Goal: Find specific page/section: Find specific page/section

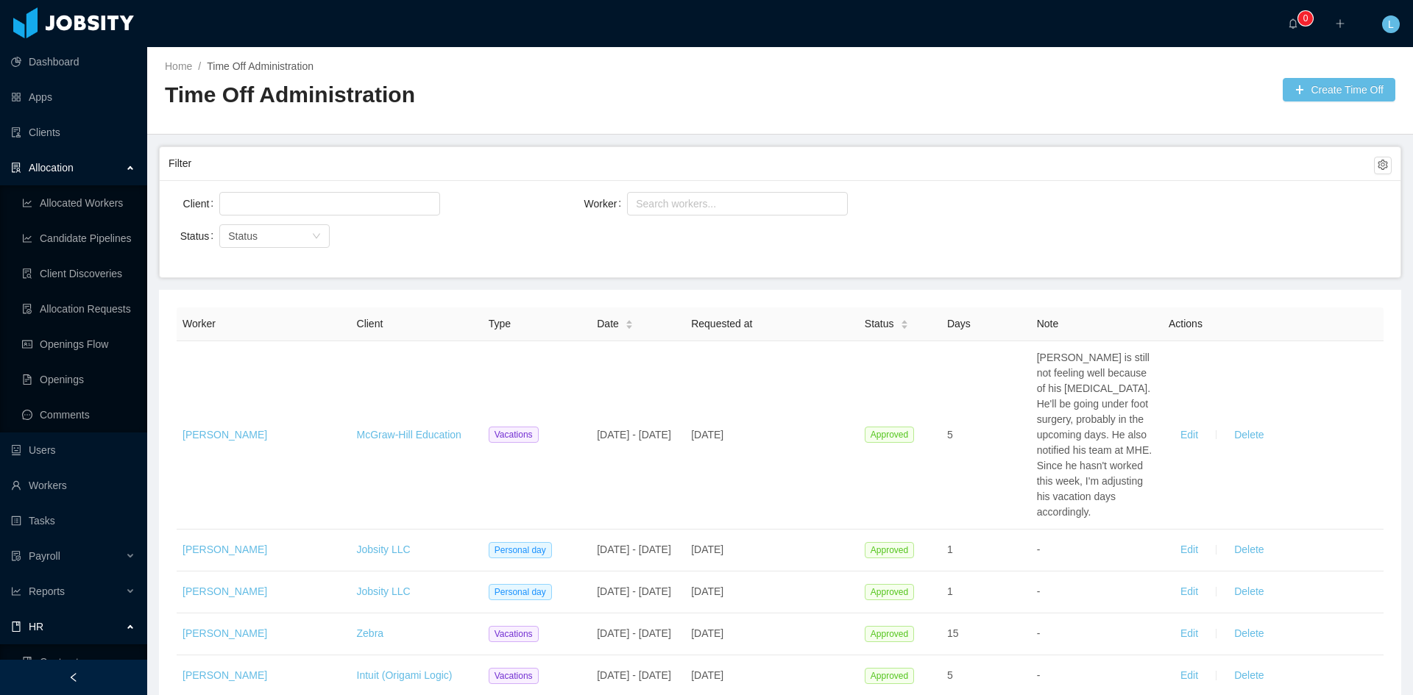
scroll to position [126, 0]
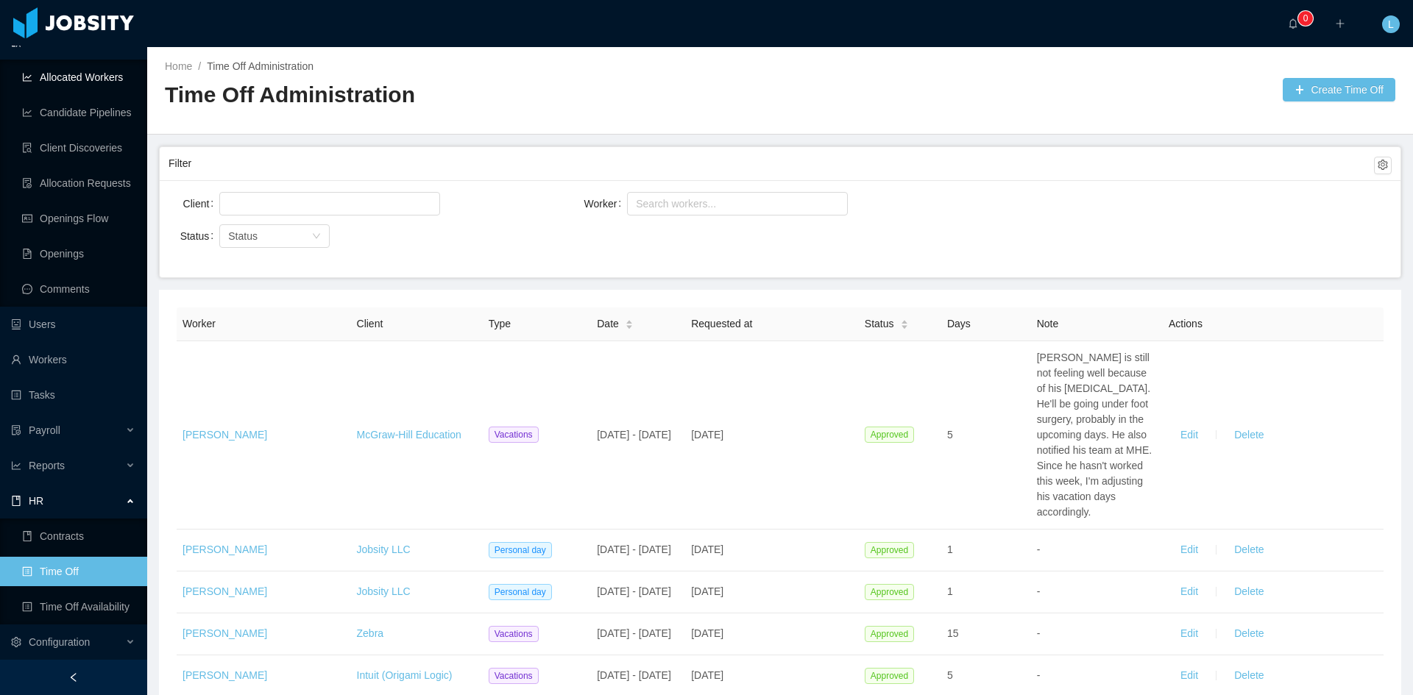
click at [105, 70] on link "Allocated Workers" at bounding box center [78, 77] width 113 height 29
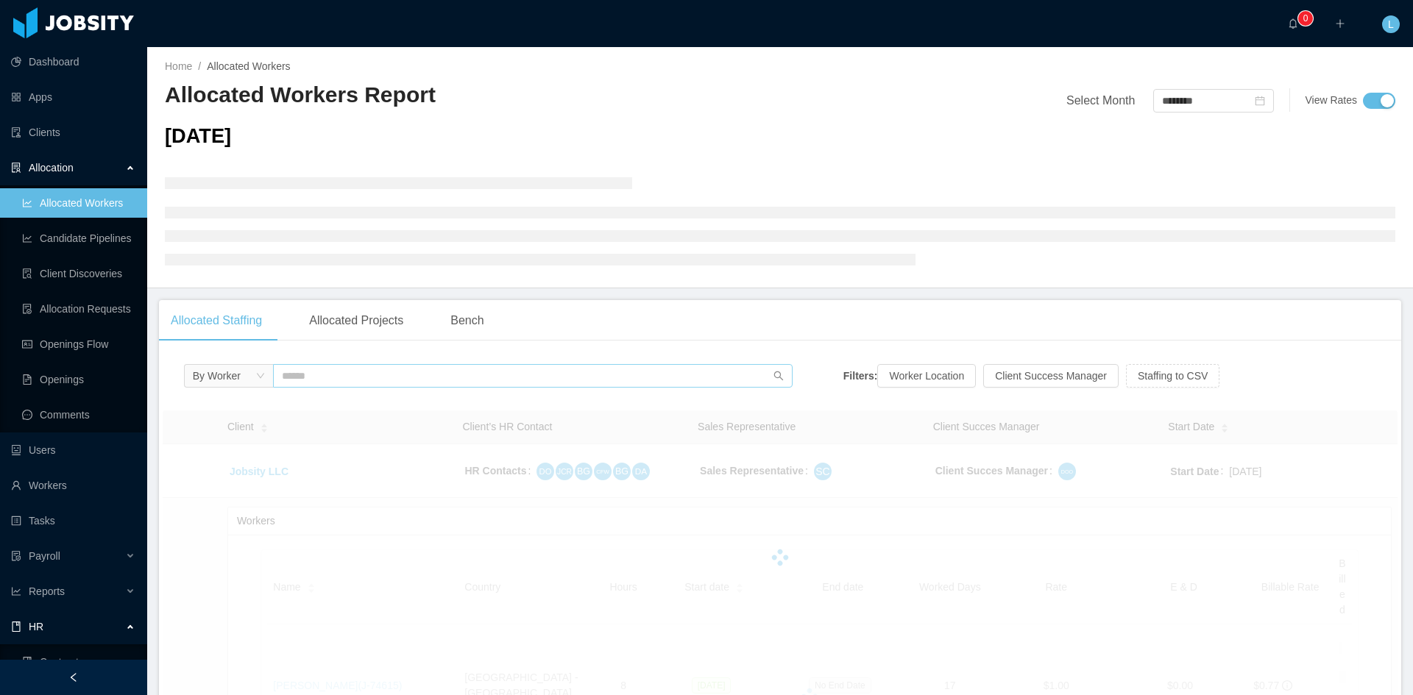
drag, startPoint x: 324, startPoint y: 363, endPoint x: 329, endPoint y: 374, distance: 11.5
click at [330, 373] on input "text" at bounding box center [532, 376] width 519 height 24
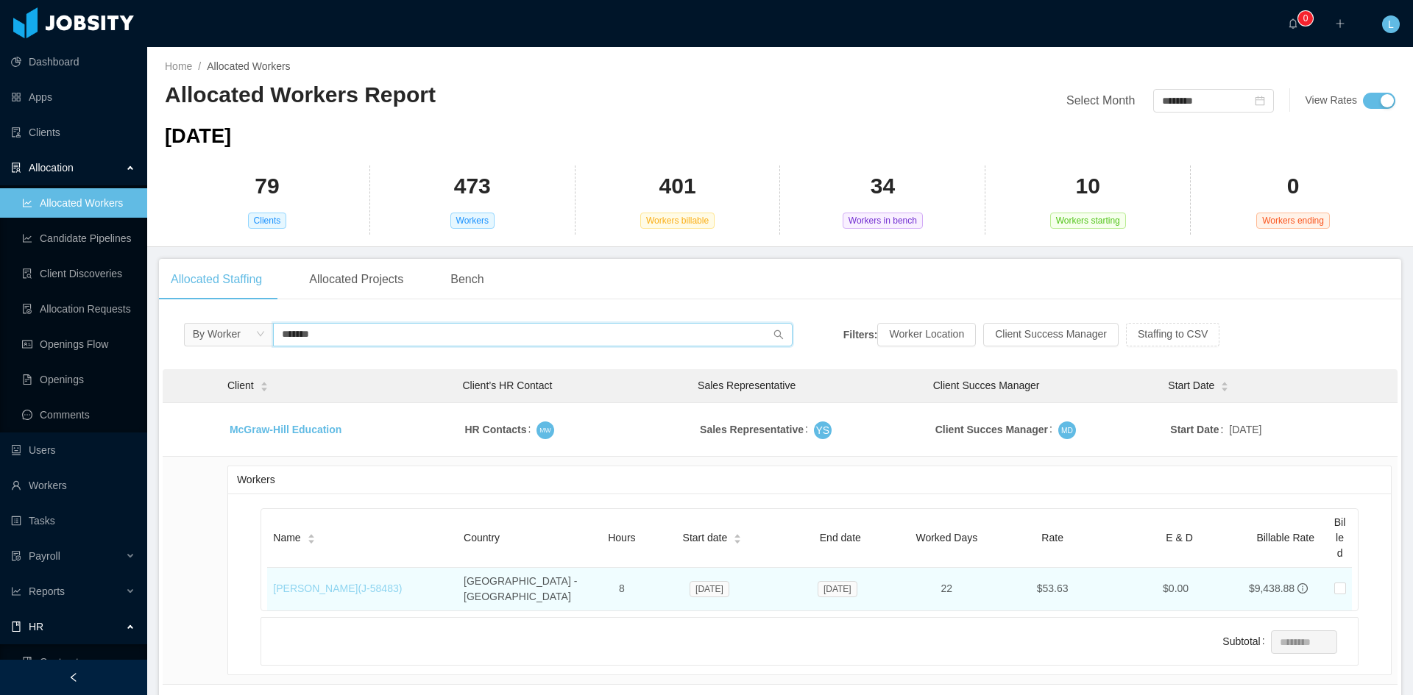
type input "*******"
click at [368, 583] on link "[PERSON_NAME] (J- 58483 )" at bounding box center [337, 589] width 129 height 12
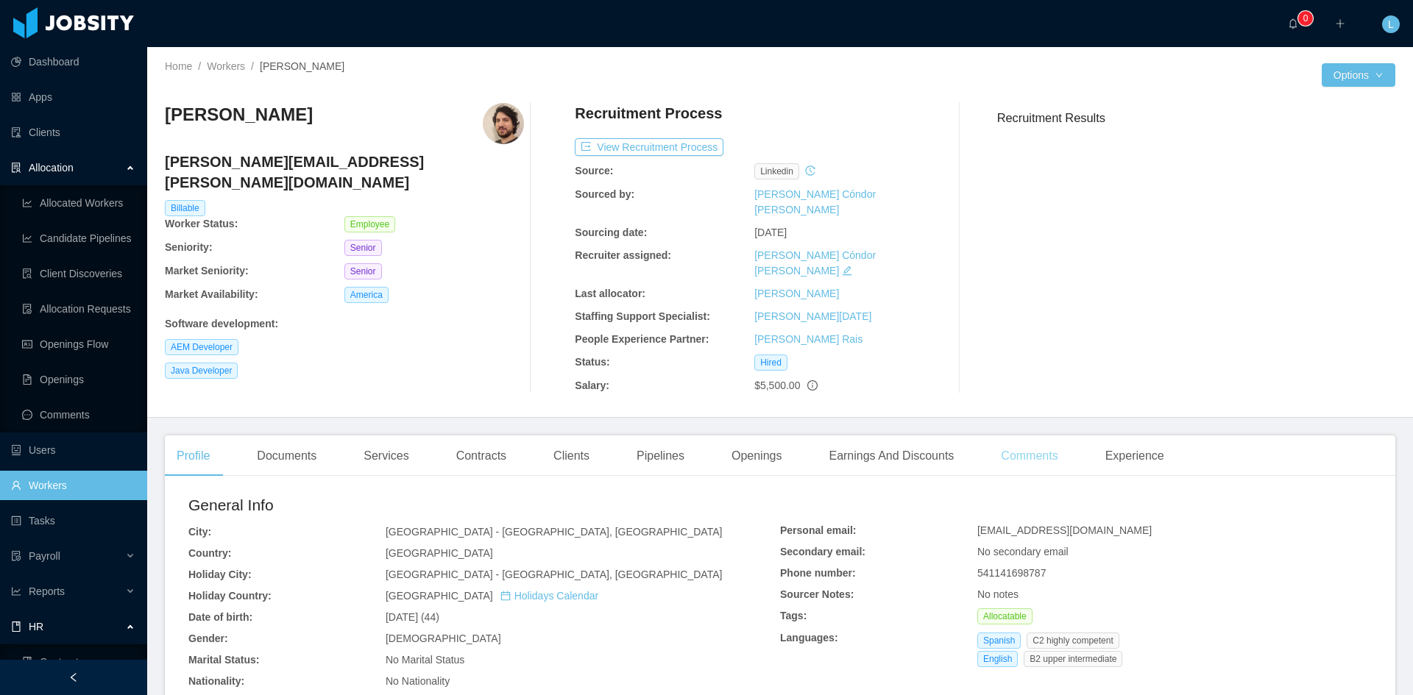
click at [1051, 436] on div "Comments" at bounding box center [1029, 456] width 80 height 41
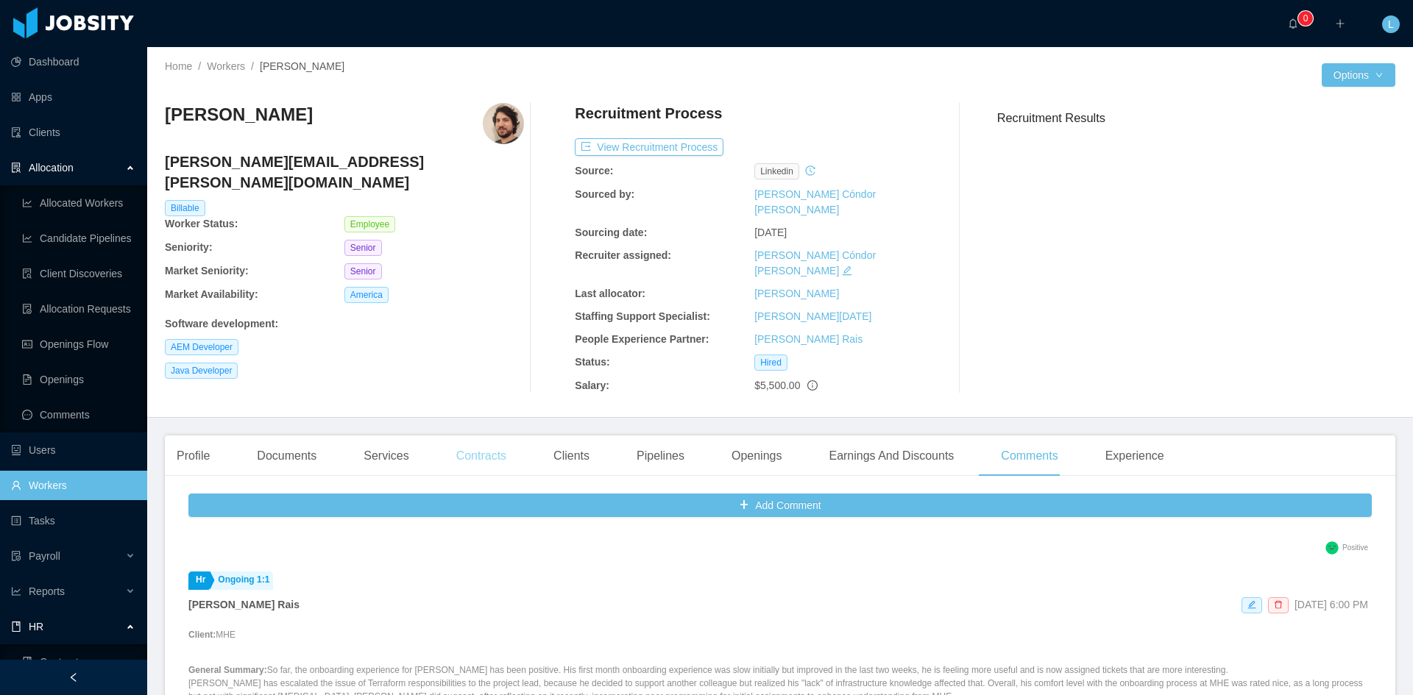
click at [492, 436] on div "Contracts" at bounding box center [481, 456] width 74 height 41
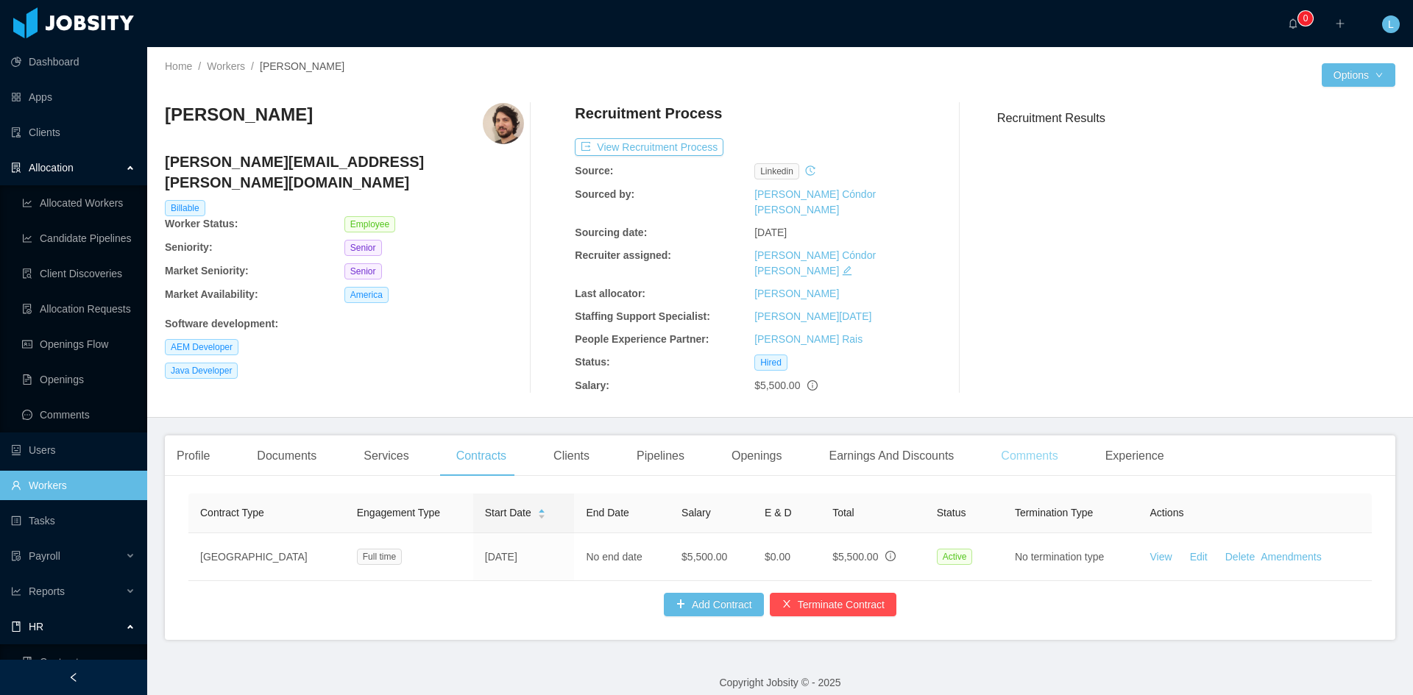
click at [1022, 436] on div "Comments" at bounding box center [1029, 456] width 80 height 41
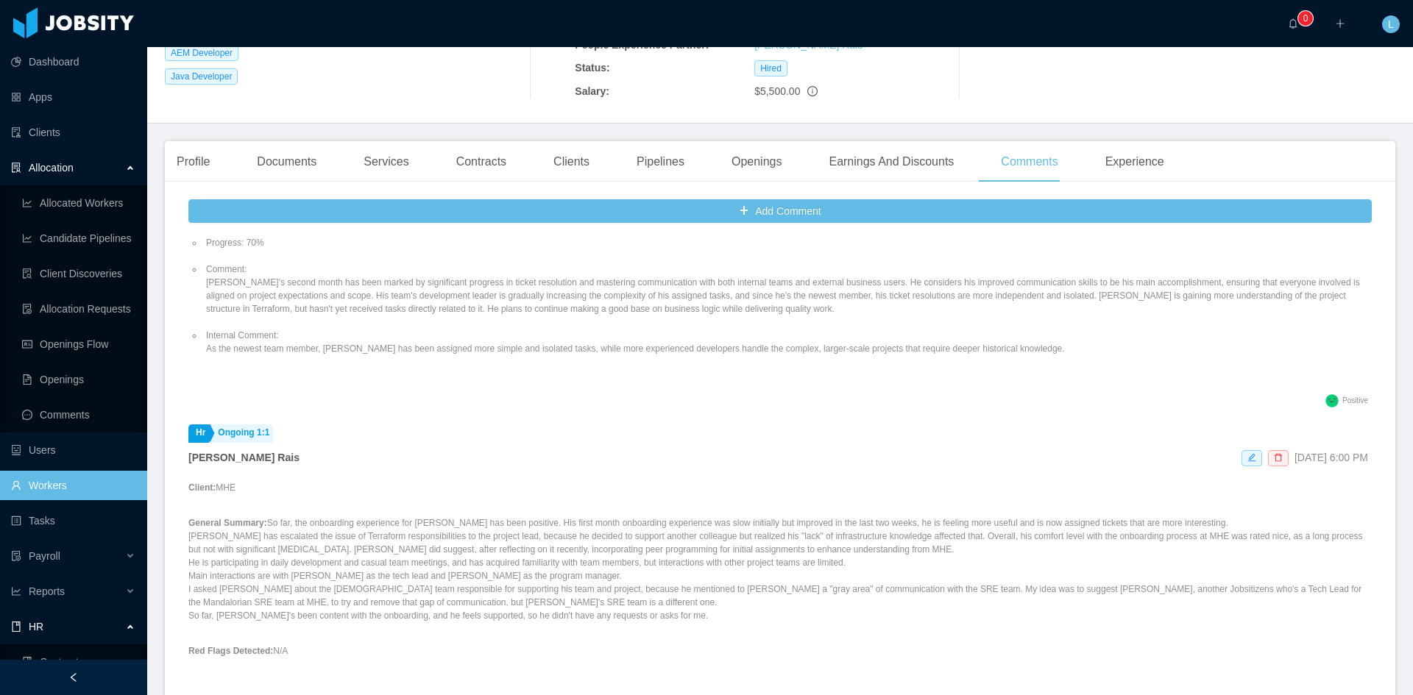
scroll to position [147, 0]
